Goal: Navigation & Orientation: Find specific page/section

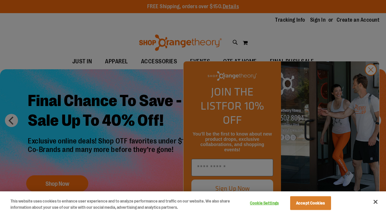
click at [200, 65] on div at bounding box center [193, 107] width 386 height 214
click at [369, 81] on div at bounding box center [193, 107] width 386 height 214
click at [369, 84] on div at bounding box center [193, 107] width 386 height 214
click at [373, 82] on div at bounding box center [193, 107] width 386 height 214
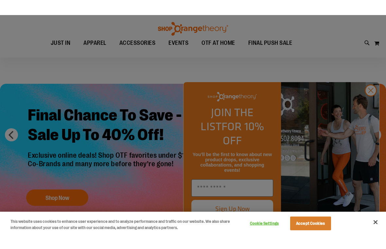
scroll to position [1, 0]
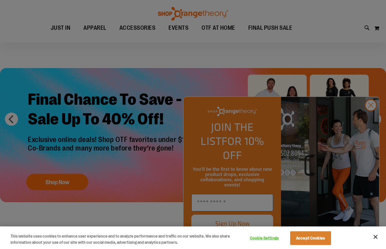
click at [385, 160] on div at bounding box center [193, 124] width 386 height 249
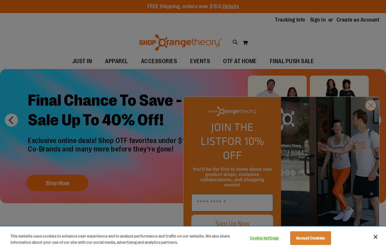
click at [314, 213] on button "Accept Cookies" at bounding box center [310, 239] width 41 height 14
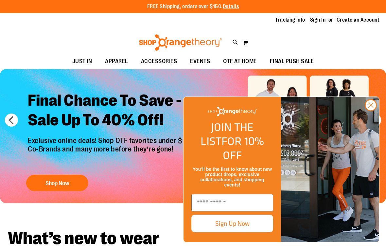
click at [371, 111] on circle "Close dialog" at bounding box center [371, 105] width 11 height 11
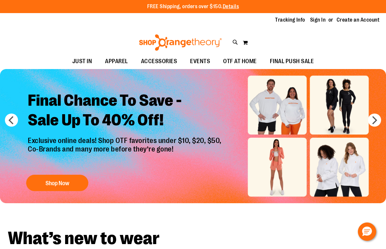
click at [177, 148] on p "Exclusive online deals! Shop OTF favorites under $10, $20, $50, Co-Brands and m…" at bounding box center [125, 153] width 205 height 32
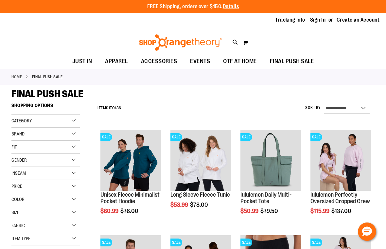
click at [199, 63] on span "EVENTS" at bounding box center [200, 61] width 20 height 15
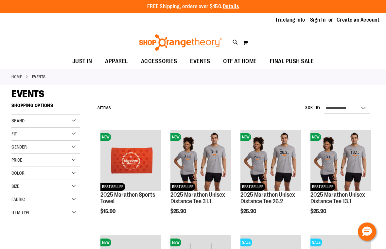
click at [246, 62] on span "OTF AT HOME" at bounding box center [240, 61] width 34 height 15
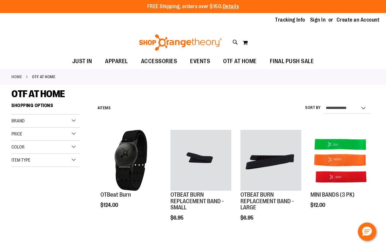
click at [22, 118] on span "Brand" at bounding box center [17, 120] width 13 height 5
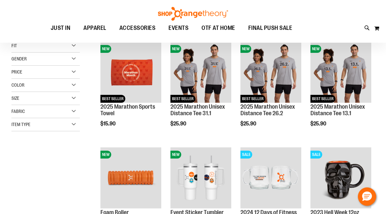
scroll to position [8, 0]
